Goal: Task Accomplishment & Management: Use online tool/utility

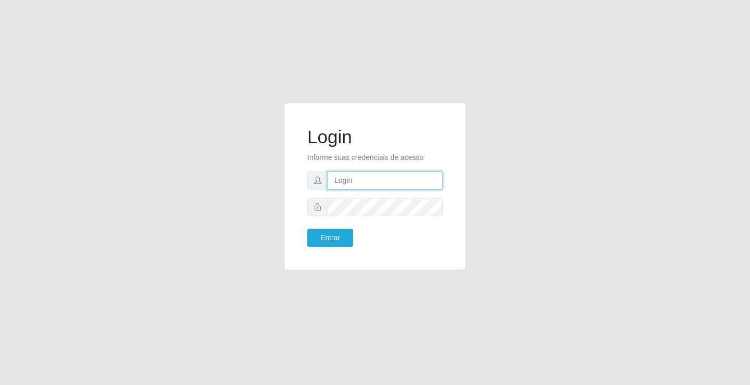
click at [372, 177] on input "text" at bounding box center [385, 180] width 115 height 18
type input "[PERSON_NAME]"
click at [307, 229] on button "Entrar" at bounding box center [330, 238] width 46 height 18
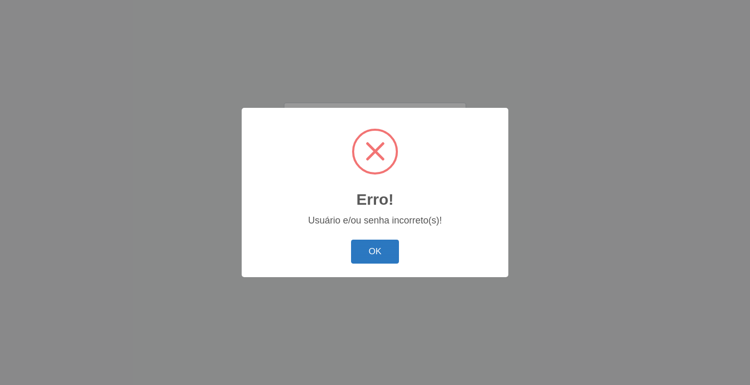
click at [368, 248] on button "OK" at bounding box center [375, 252] width 48 height 24
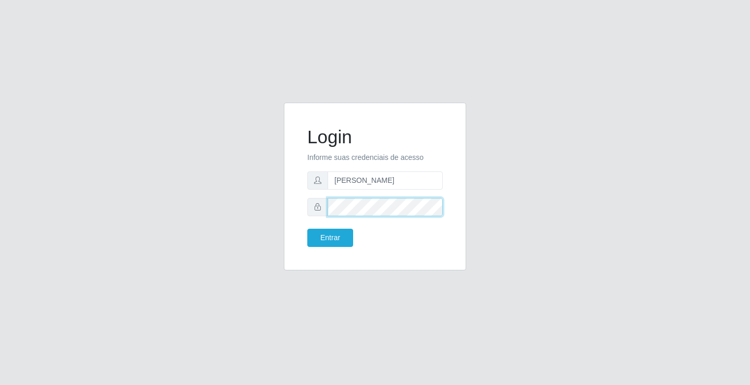
click at [307, 229] on button "Entrar" at bounding box center [330, 238] width 46 height 18
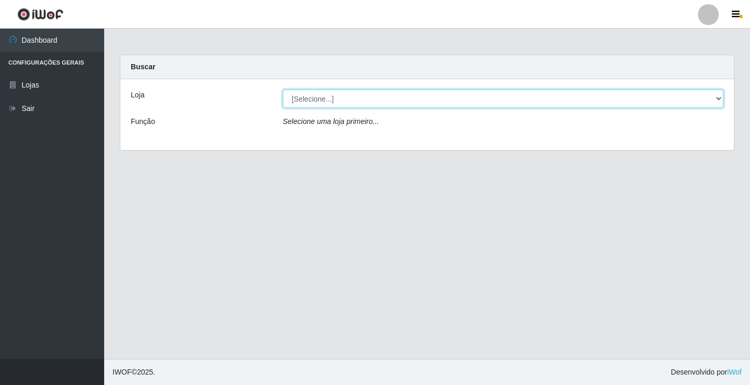
drag, startPoint x: 333, startPoint y: 96, endPoint x: 332, endPoint y: 104, distance: 8.4
click at [333, 96] on select "[Selecione...] Ideal - Conceição" at bounding box center [503, 99] width 441 height 18
select select "231"
click at [283, 90] on select "[Selecione...] Ideal - Conceição" at bounding box center [503, 99] width 441 height 18
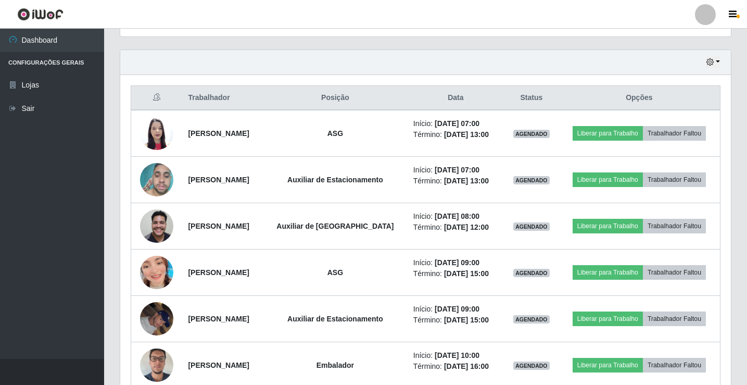
scroll to position [365, 0]
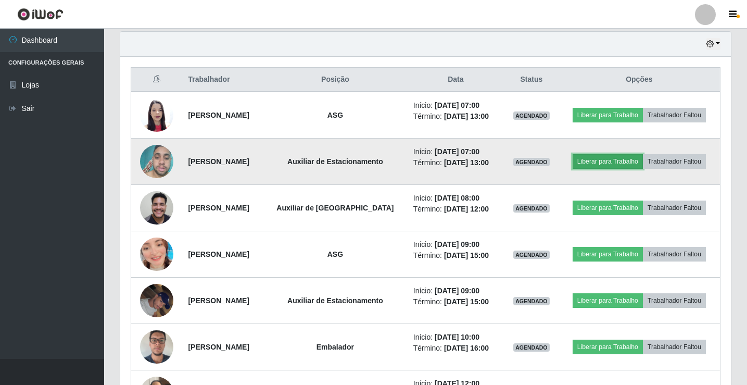
click at [610, 163] on button "Liberar para Trabalho" at bounding box center [608, 161] width 70 height 15
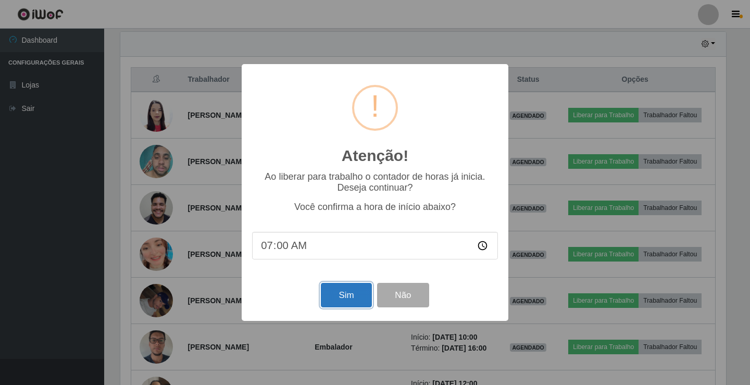
click at [340, 297] on button "Sim" at bounding box center [346, 295] width 51 height 24
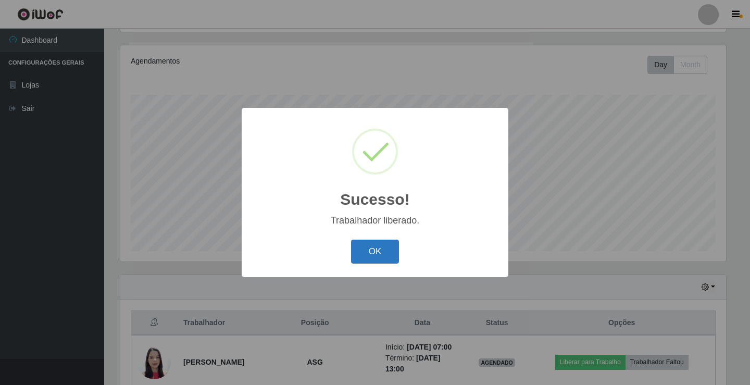
click at [390, 243] on button "OK" at bounding box center [375, 252] width 48 height 24
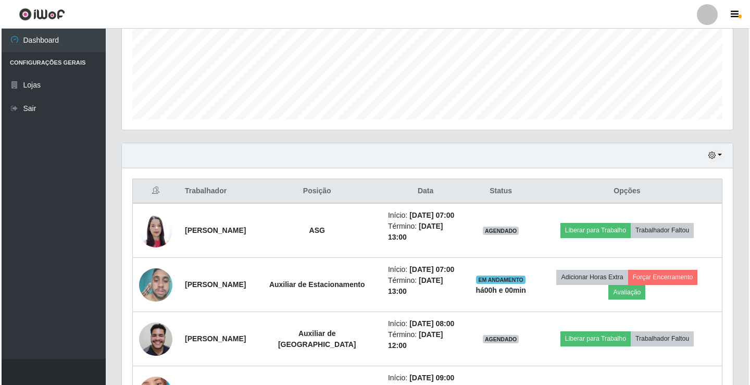
scroll to position [278, 0]
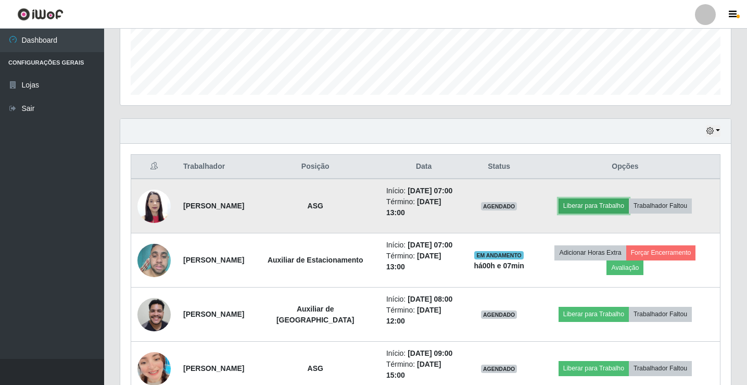
click at [620, 205] on button "Liberar para Trabalho" at bounding box center [594, 205] width 70 height 15
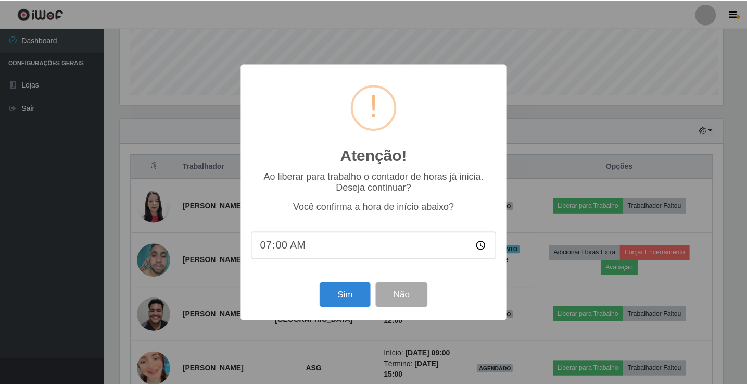
scroll to position [216, 606]
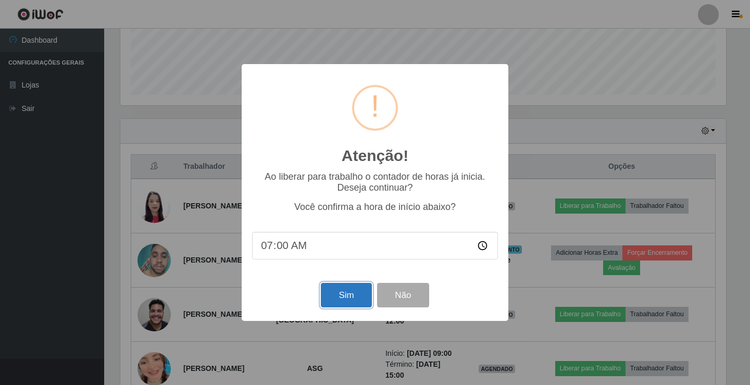
click at [357, 303] on button "Sim" at bounding box center [346, 295] width 51 height 24
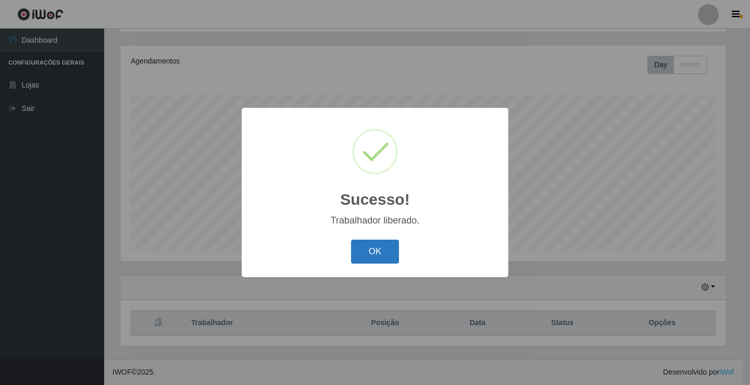
click at [386, 258] on button "OK" at bounding box center [375, 252] width 48 height 24
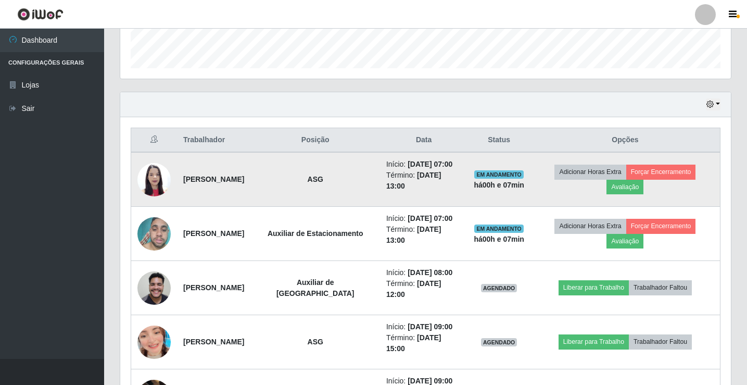
scroll to position [330, 0]
